Goal: Information Seeking & Learning: Learn about a topic

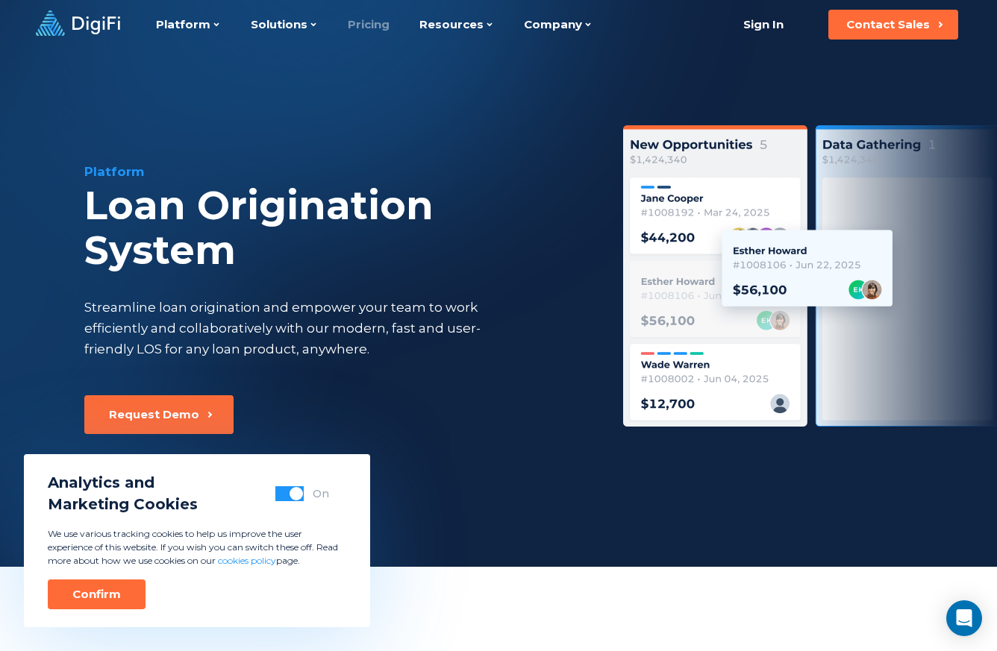
click at [370, 21] on link "Pricing" at bounding box center [369, 24] width 42 height 49
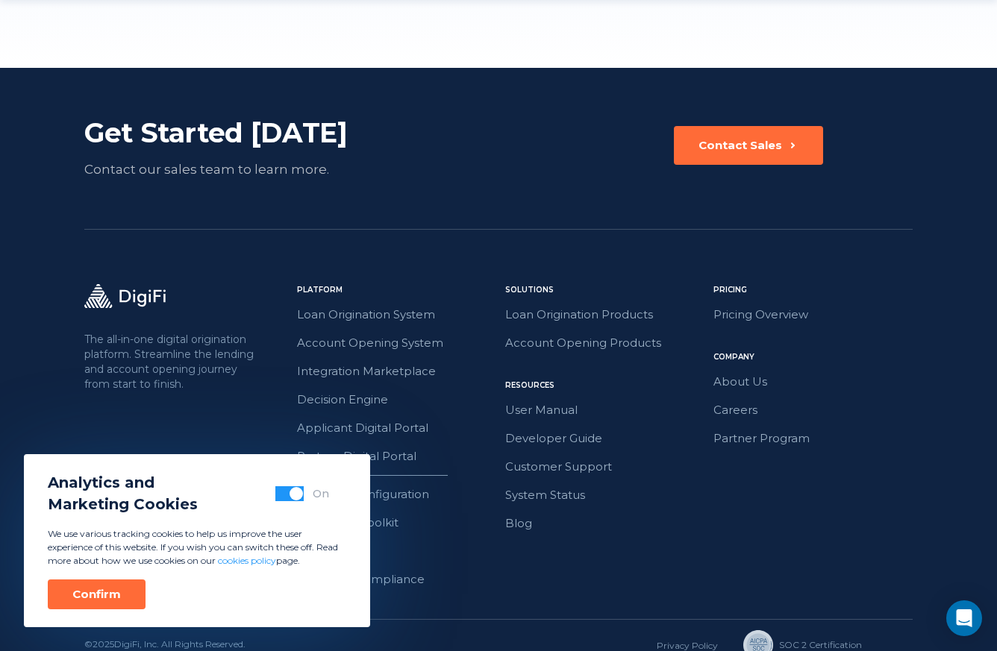
scroll to position [2112, 0]
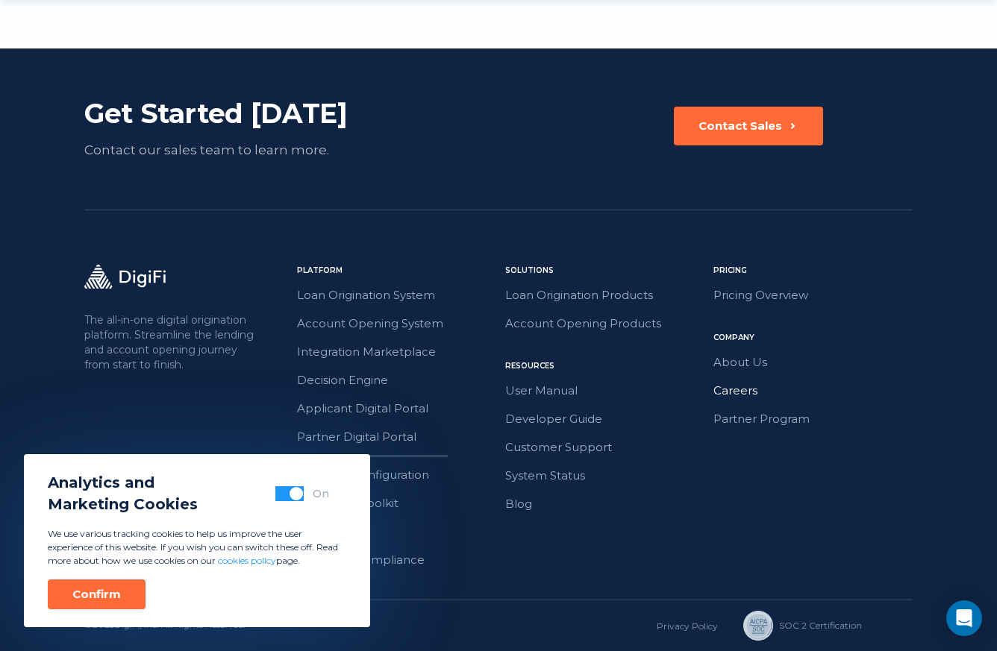
click at [741, 399] on link "Careers" at bounding box center [812, 390] width 199 height 19
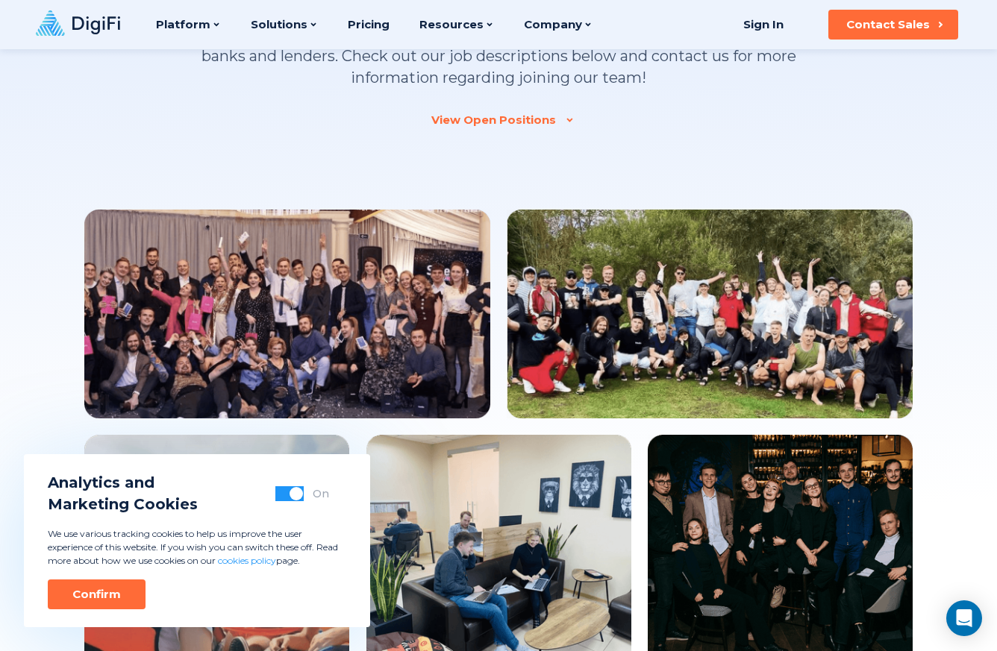
scroll to position [22, 0]
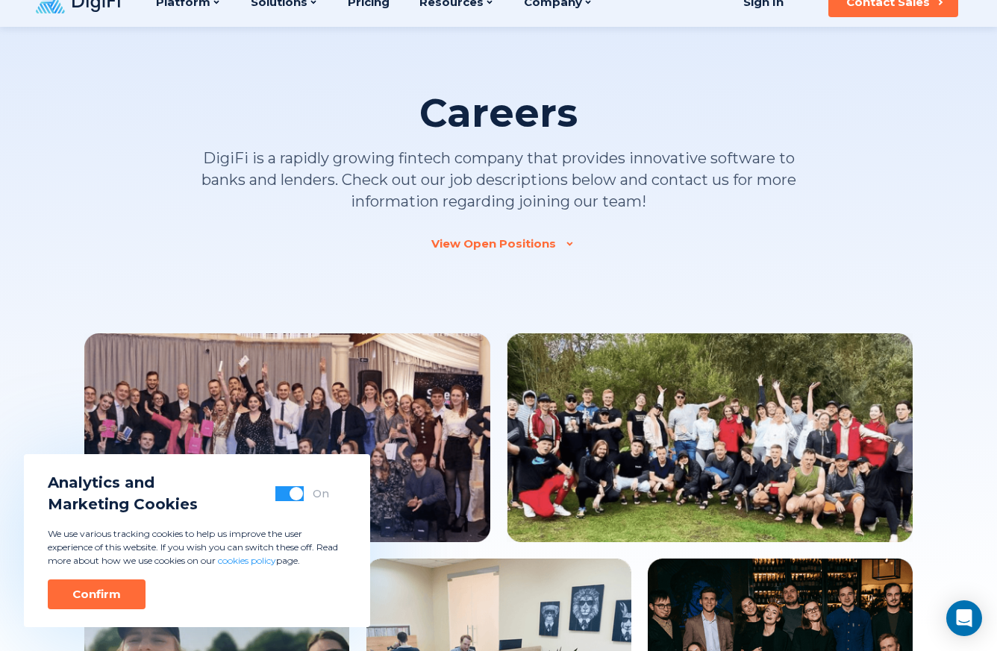
click at [510, 248] on div "View Open Positions" at bounding box center [493, 243] width 125 height 15
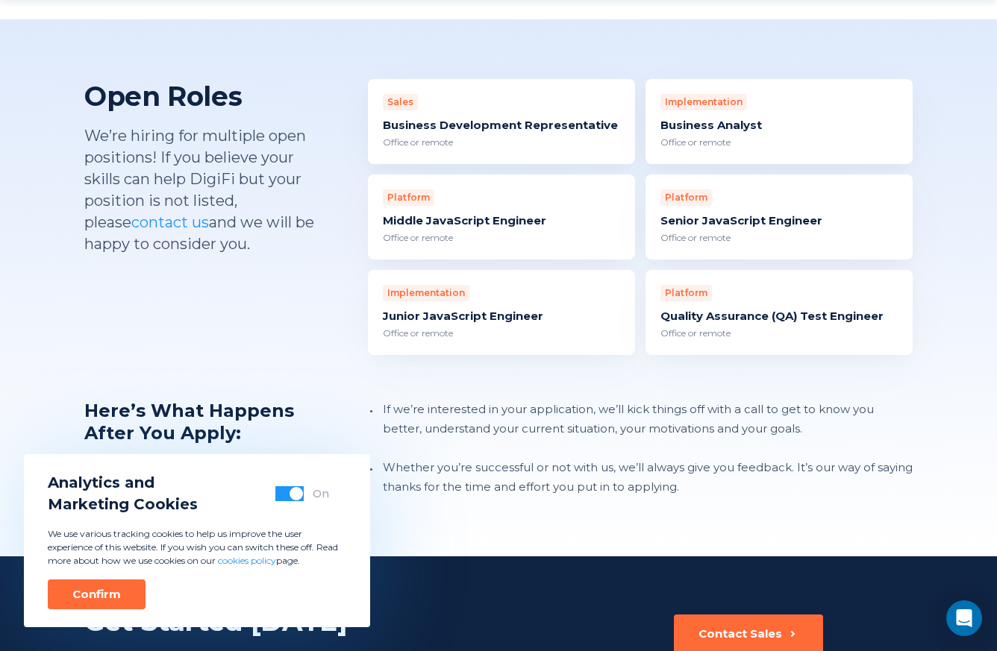
click at [665, 114] on div "Implementation Business Analyst Office or remote" at bounding box center [778, 121] width 267 height 85
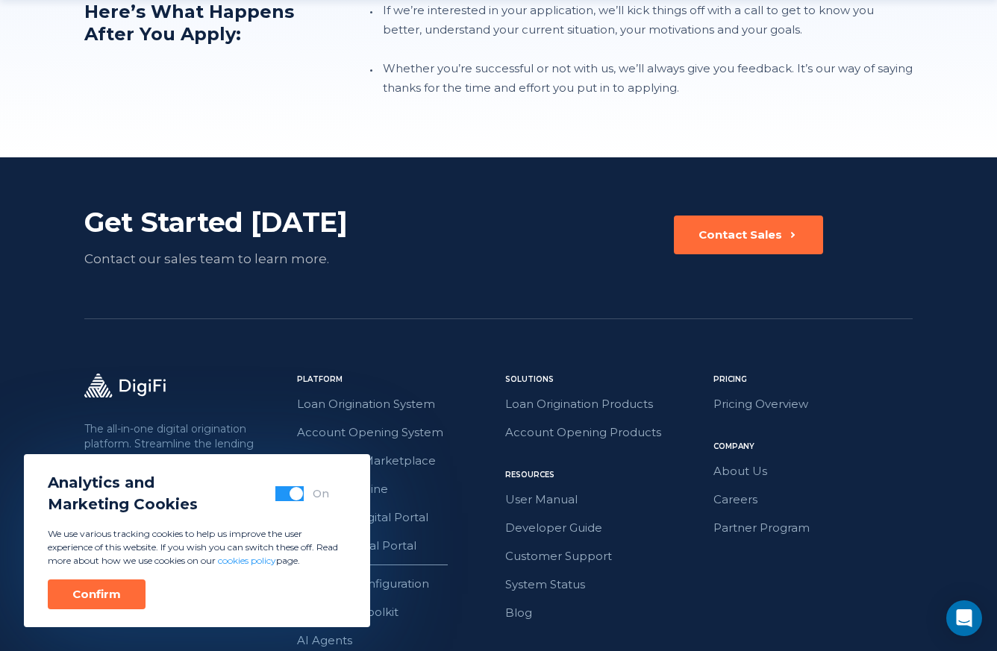
scroll to position [1894, 0]
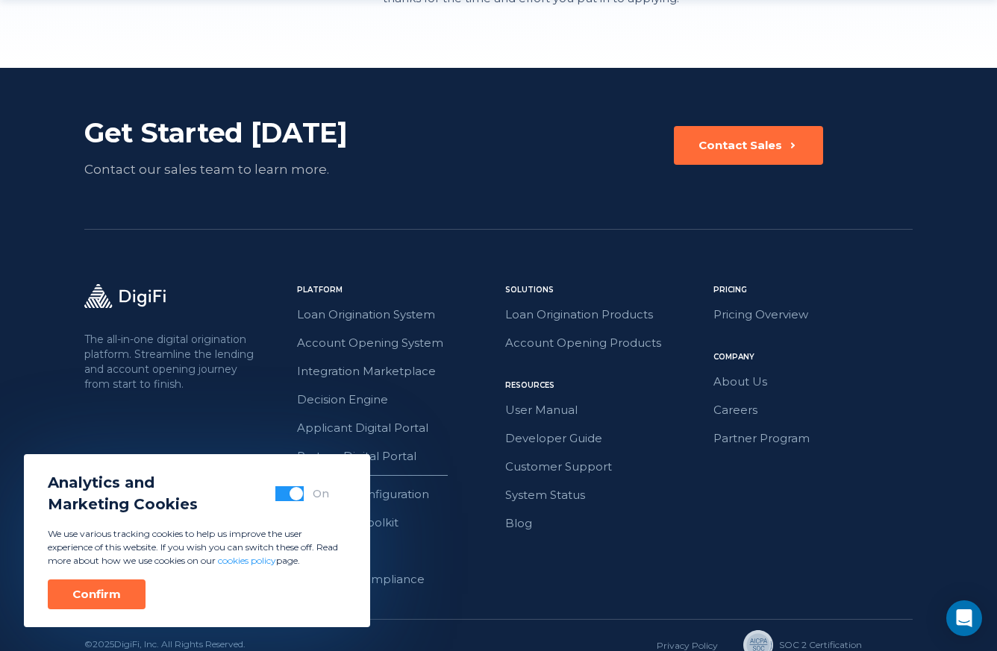
scroll to position [22, 0]
